Goal: Task Accomplishment & Management: Use online tool/utility

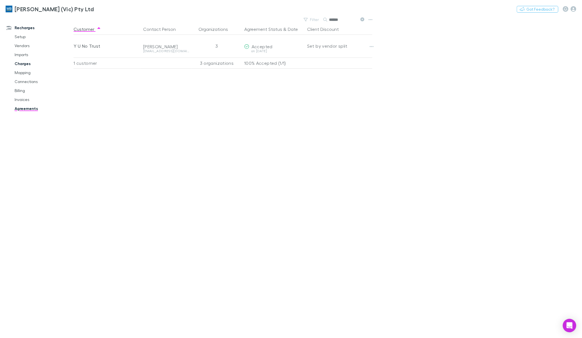
click at [24, 63] on link "Charges" at bounding box center [43, 63] width 69 height 9
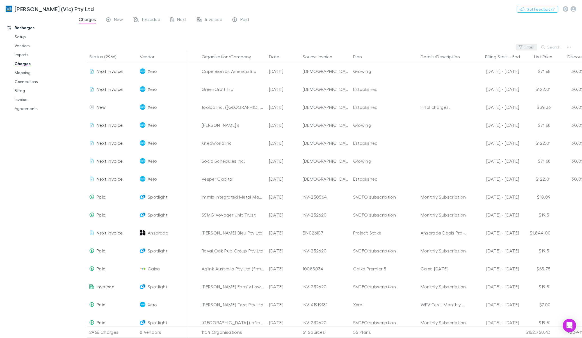
click at [533, 49] on button "Filter" at bounding box center [526, 47] width 21 height 7
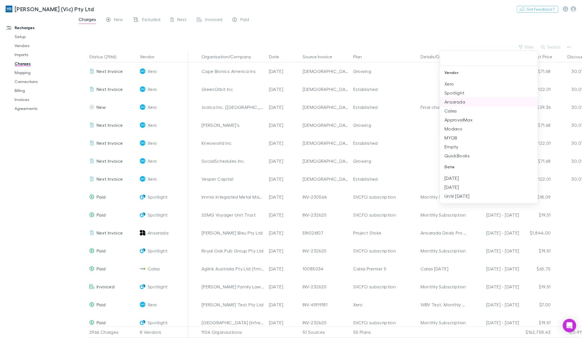
click at [456, 100] on li "Ansarada" at bounding box center [489, 101] width 98 height 9
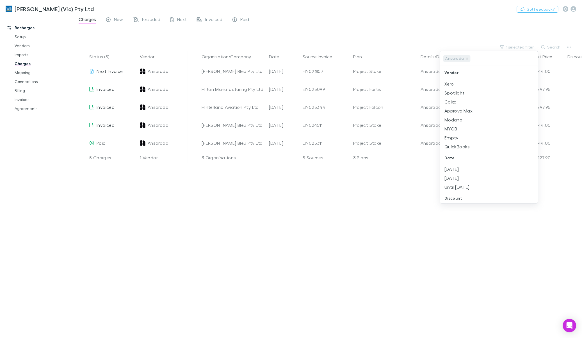
click at [279, 253] on div at bounding box center [291, 169] width 582 height 338
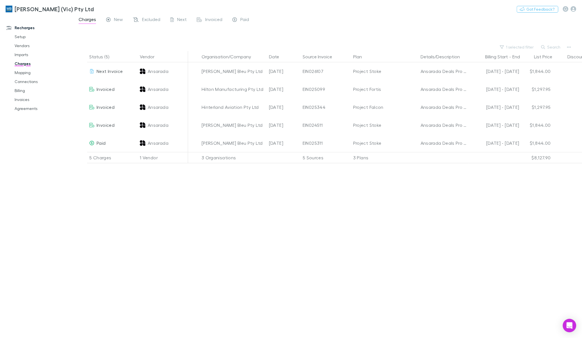
click at [177, 179] on div "Status (5) Vendor Organisation/Company Date Source Invoice Plan Details/Descrip…" at bounding box center [328, 194] width 508 height 287
click at [23, 56] on link "Imports" at bounding box center [43, 54] width 69 height 9
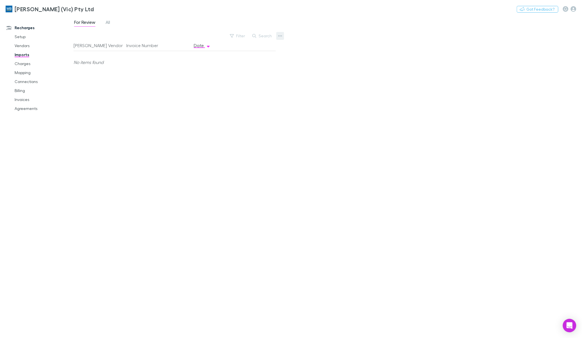
click at [277, 35] on button "button" at bounding box center [280, 36] width 8 height 8
click at [253, 42] on li "Custom CSV Import" at bounding box center [245, 47] width 77 height 10
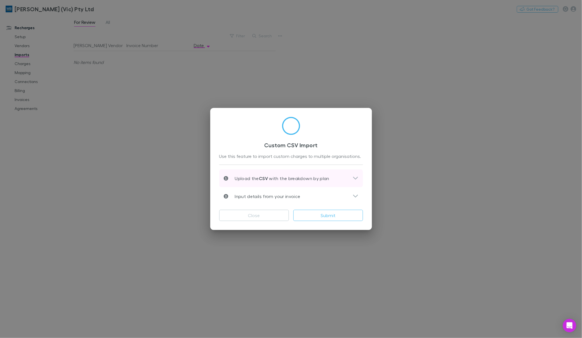
click at [355, 177] on icon at bounding box center [356, 178] width 6 height 7
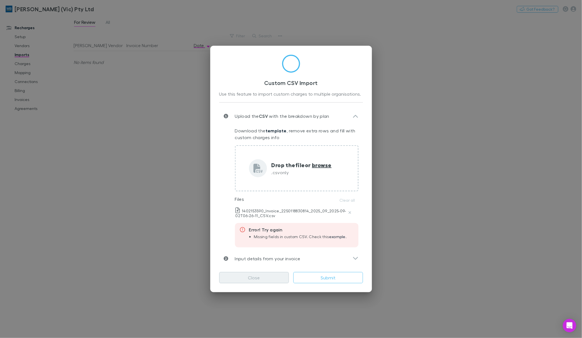
click at [243, 283] on button "Close" at bounding box center [254, 277] width 70 height 11
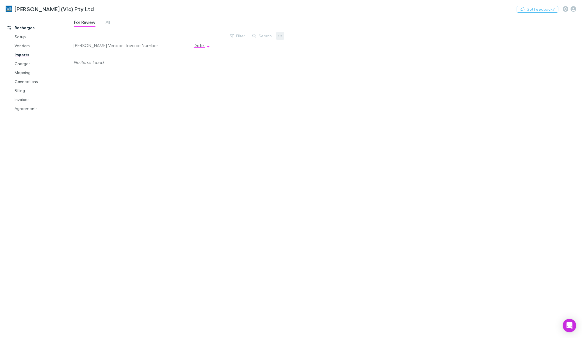
click at [280, 38] on icon "button" at bounding box center [280, 36] width 4 height 4
click at [242, 45] on p "Custom CSV Import" at bounding box center [245, 47] width 68 height 7
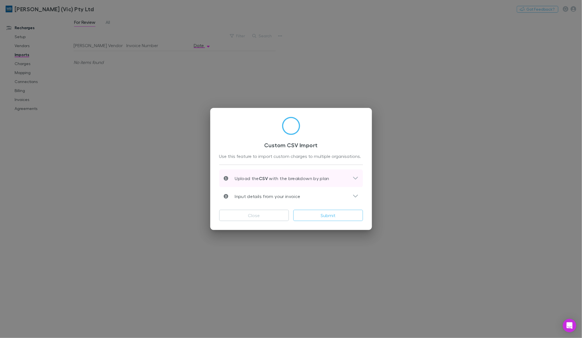
click at [353, 177] on icon at bounding box center [356, 178] width 6 height 7
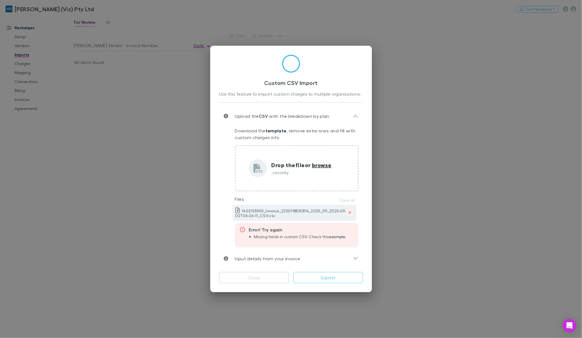
click at [349, 212] on icon "Delete" at bounding box center [349, 213] width 3 height 4
click at [259, 269] on div "Close Submit" at bounding box center [291, 276] width 144 height 16
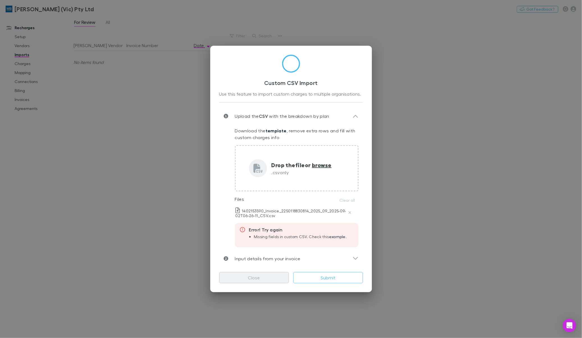
click at [256, 275] on button "Close" at bounding box center [254, 277] width 70 height 11
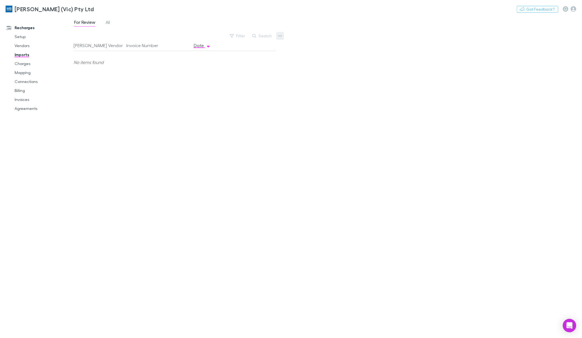
click at [280, 34] on icon "button" at bounding box center [280, 36] width 4 height 4
click at [247, 47] on p "Custom CSV Import" at bounding box center [245, 47] width 68 height 7
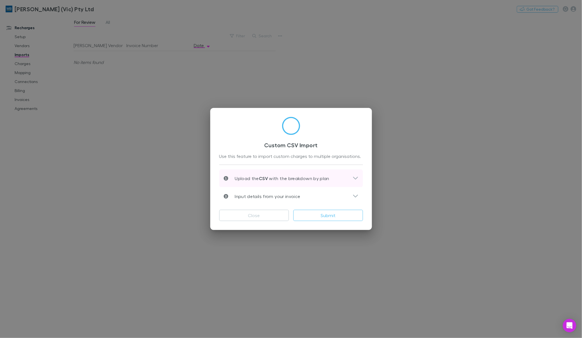
click at [360, 182] on div "Upload the CSV with the breakdown by plan" at bounding box center [291, 179] width 144 height 18
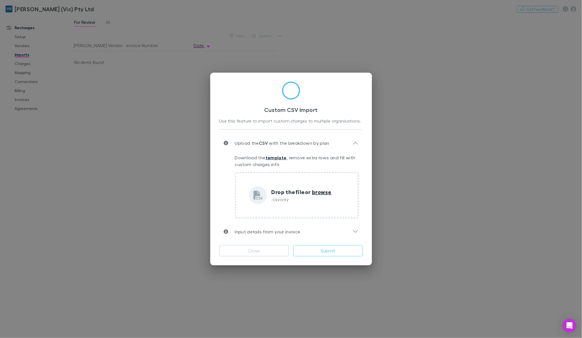
click at [279, 158] on link "template" at bounding box center [276, 158] width 21 height 6
click at [254, 248] on button "Close" at bounding box center [254, 250] width 70 height 11
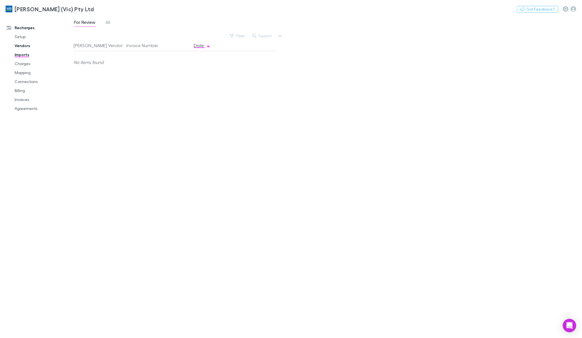
click at [20, 47] on link "Vendors" at bounding box center [43, 45] width 69 height 9
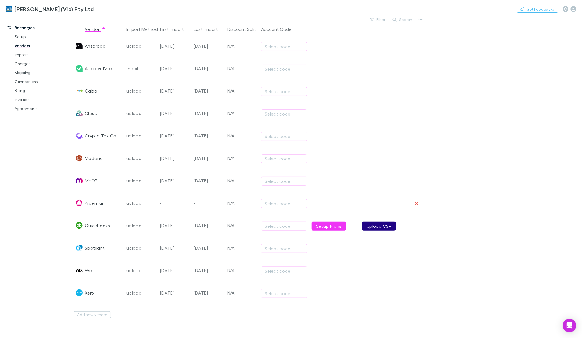
click at [381, 230] on button "Upload CSV" at bounding box center [379, 226] width 34 height 9
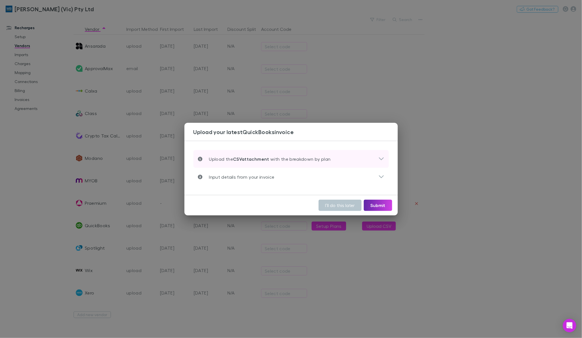
click at [379, 158] on icon at bounding box center [381, 158] width 5 height 3
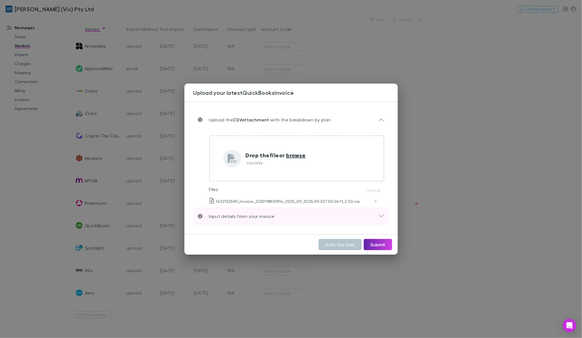
click at [384, 217] on icon at bounding box center [381, 216] width 6 height 7
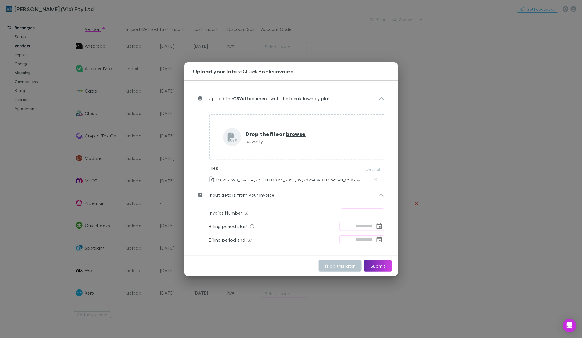
click at [352, 213] on input "text" at bounding box center [363, 213] width 44 height 9
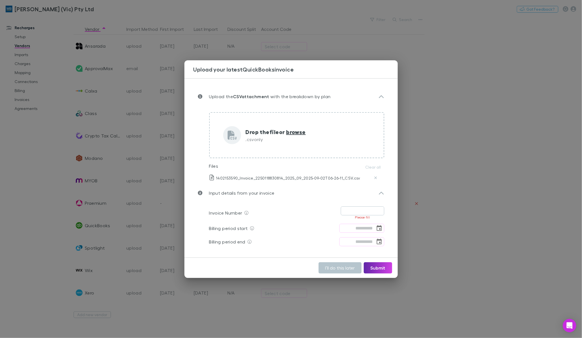
click at [364, 209] on input "text" at bounding box center [363, 211] width 44 height 9
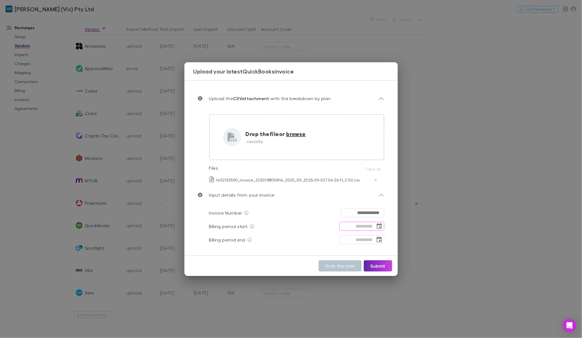
type input "**********"
click at [381, 226] on icon "Choose date" at bounding box center [379, 226] width 5 height 6
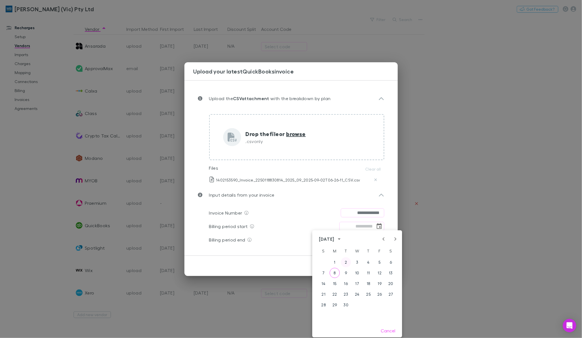
click at [347, 264] on button "2" at bounding box center [346, 262] width 10 height 10
type input "**********"
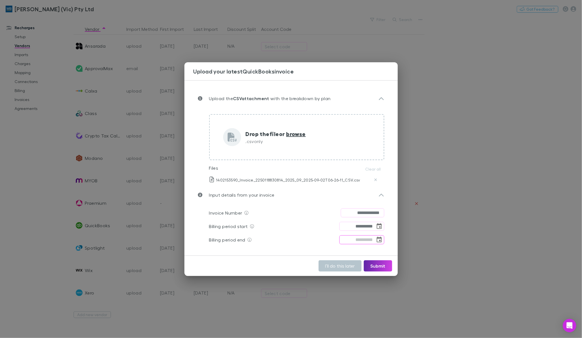
click at [361, 240] on input "tel" at bounding box center [357, 240] width 36 height 9
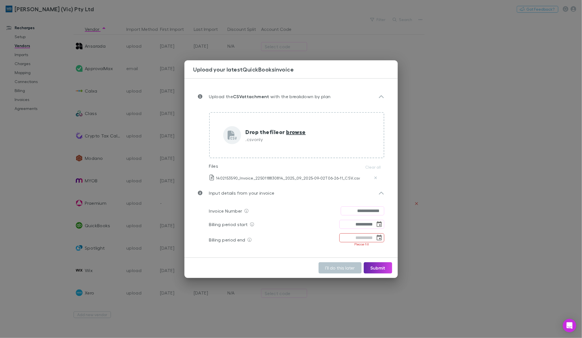
click at [378, 240] on icon "Choose date" at bounding box center [379, 238] width 7 height 7
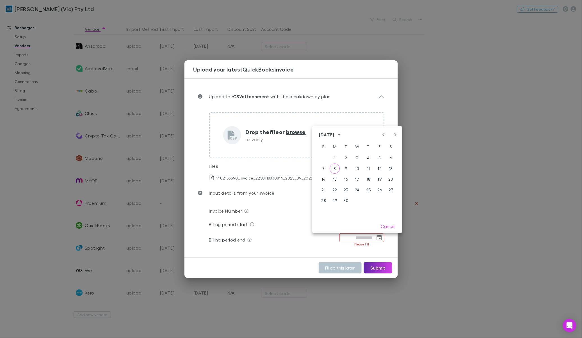
click at [394, 136] on icon "Next month" at bounding box center [395, 134] width 7 height 7
click at [370, 159] on button "2" at bounding box center [369, 158] width 10 height 10
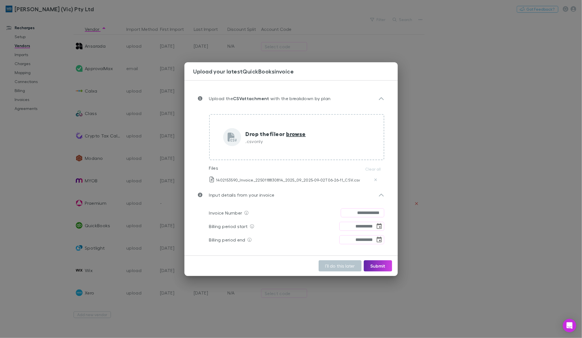
type input "**********"
click at [381, 267] on button "Submit" at bounding box center [378, 265] width 28 height 11
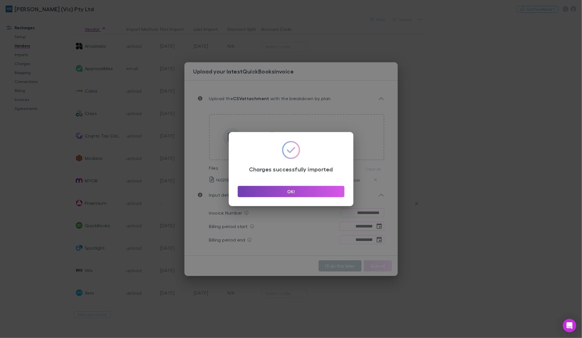
click at [271, 190] on button "OK!" at bounding box center [291, 191] width 107 height 11
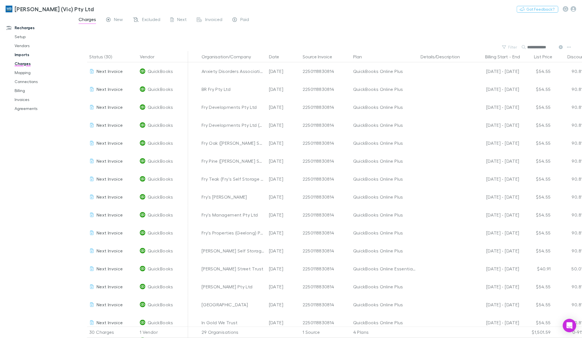
click at [22, 55] on link "Imports" at bounding box center [43, 54] width 69 height 9
